Goal: Navigation & Orientation: Find specific page/section

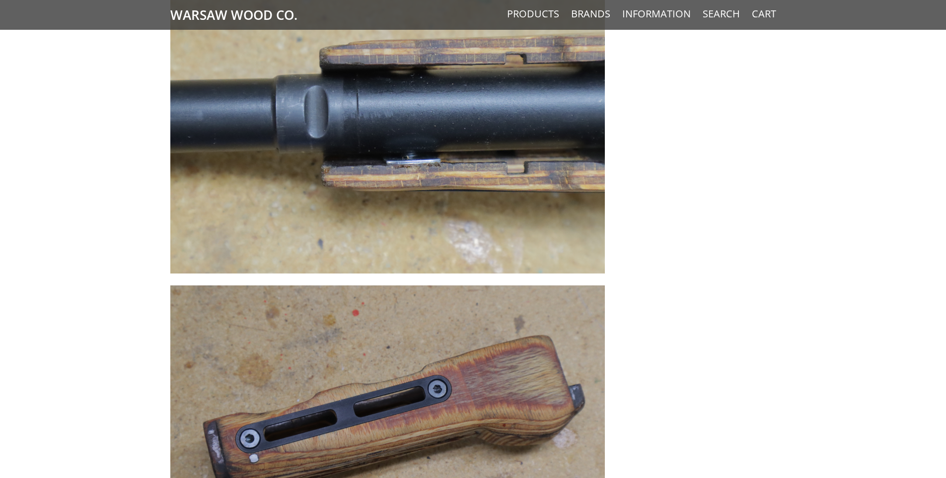
scroll to position [7039, 0]
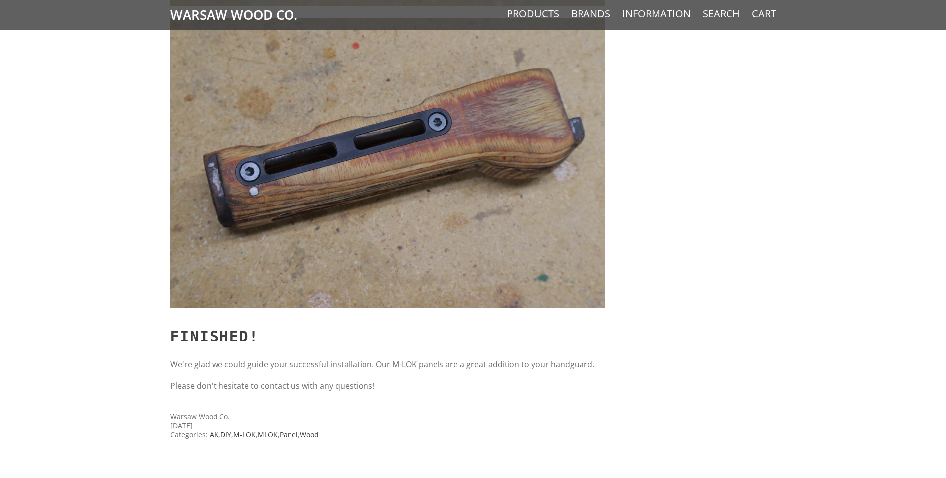
drag, startPoint x: 953, startPoint y: 32, endPoint x: 688, endPoint y: 285, distance: 366.0
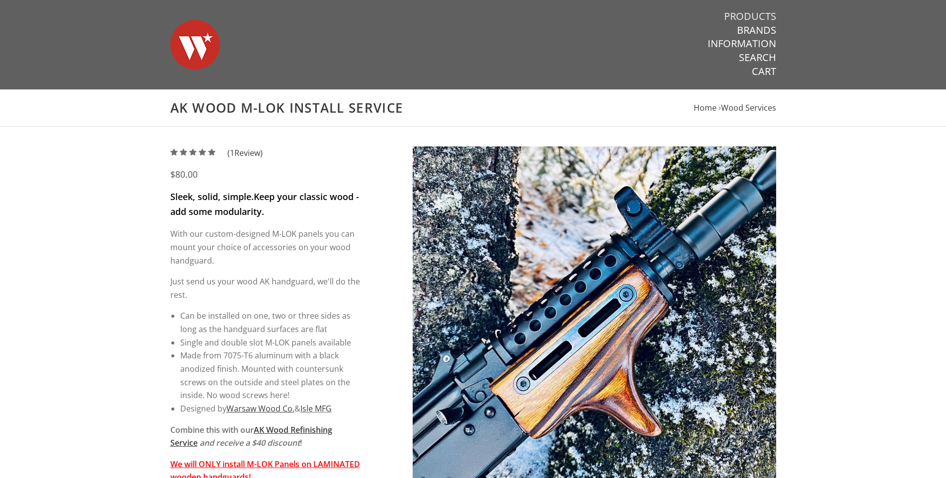
click at [736, 17] on link "Products" at bounding box center [750, 16] width 52 height 13
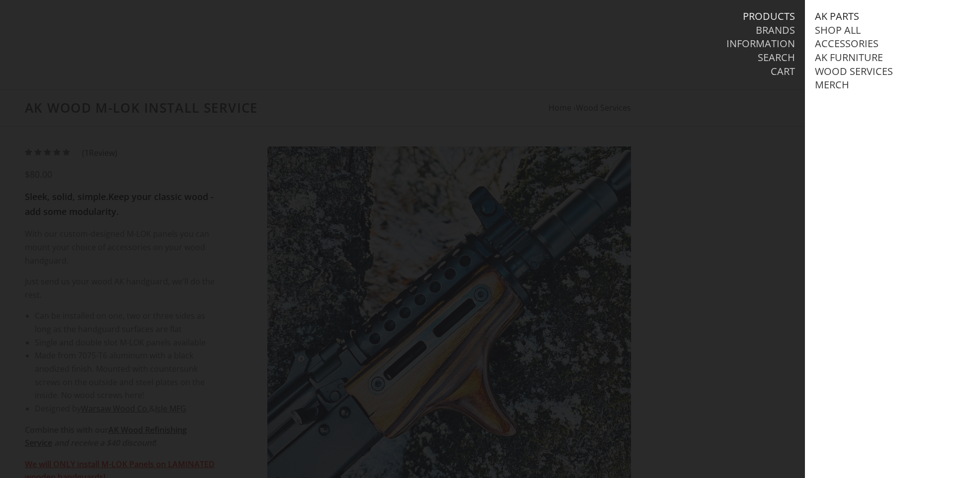
click at [833, 14] on link "AK Parts" at bounding box center [837, 16] width 44 height 13
